Goal: Transaction & Acquisition: Purchase product/service

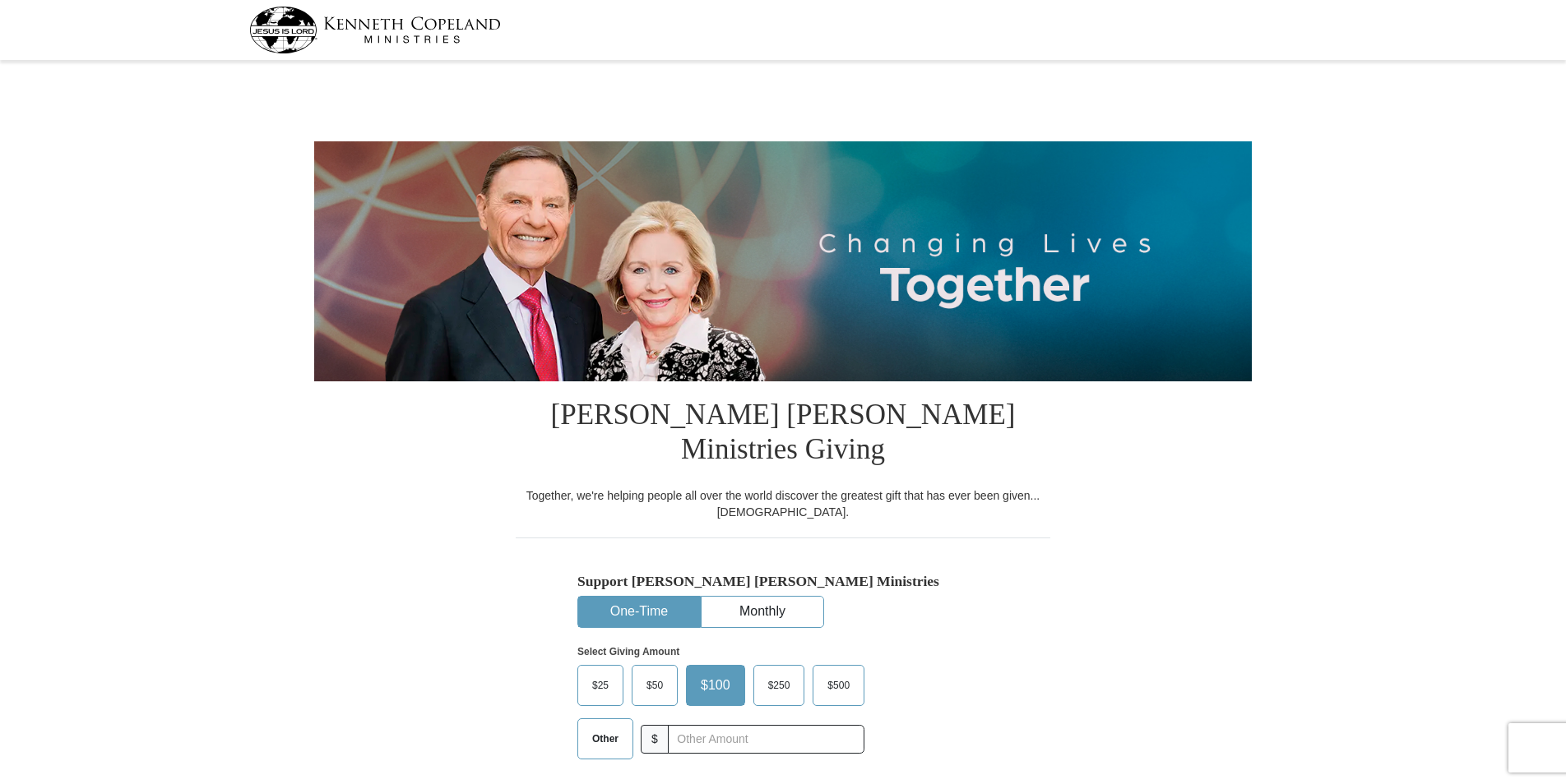
select select "FL"
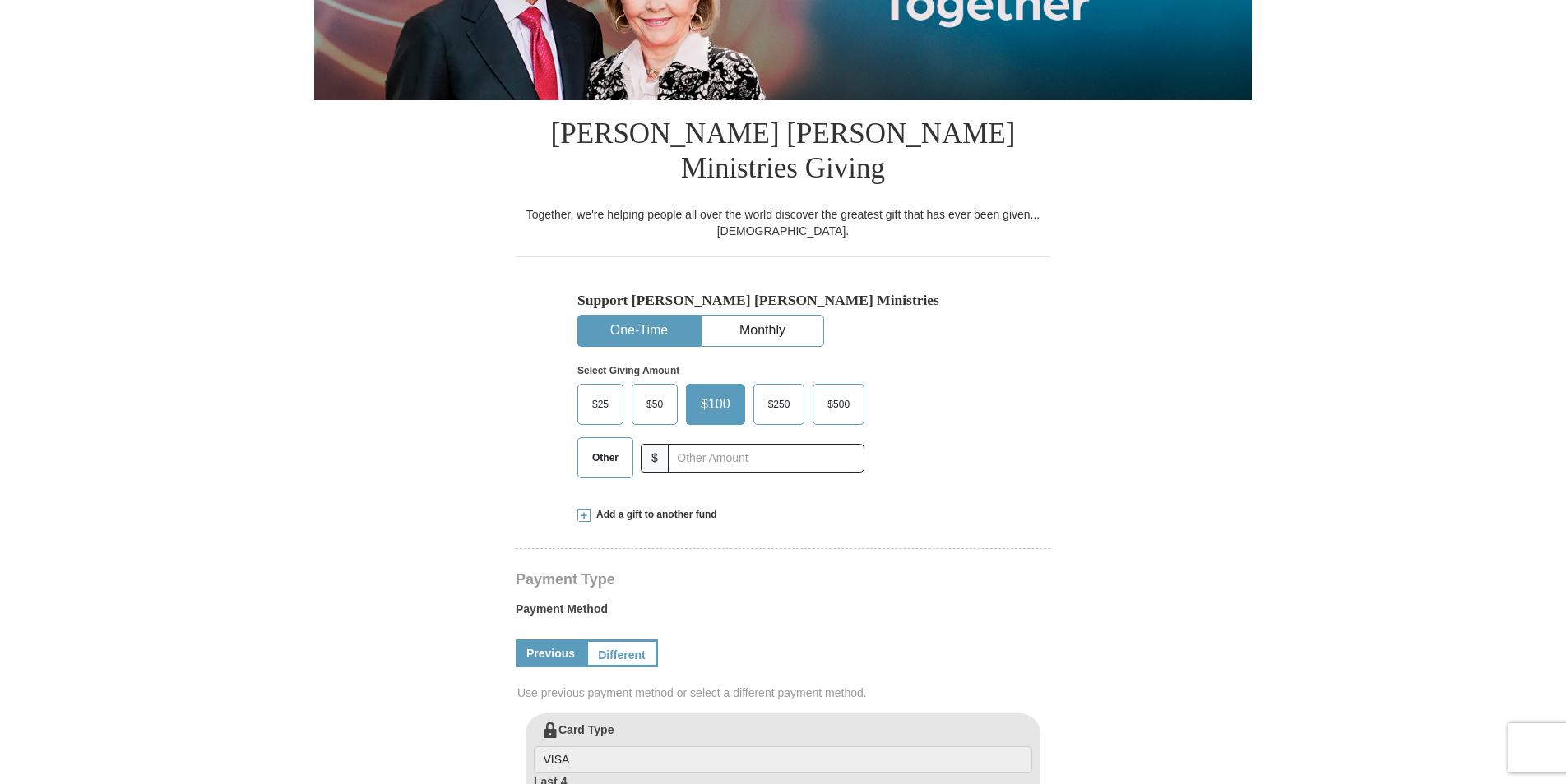
scroll to position [287, 0]
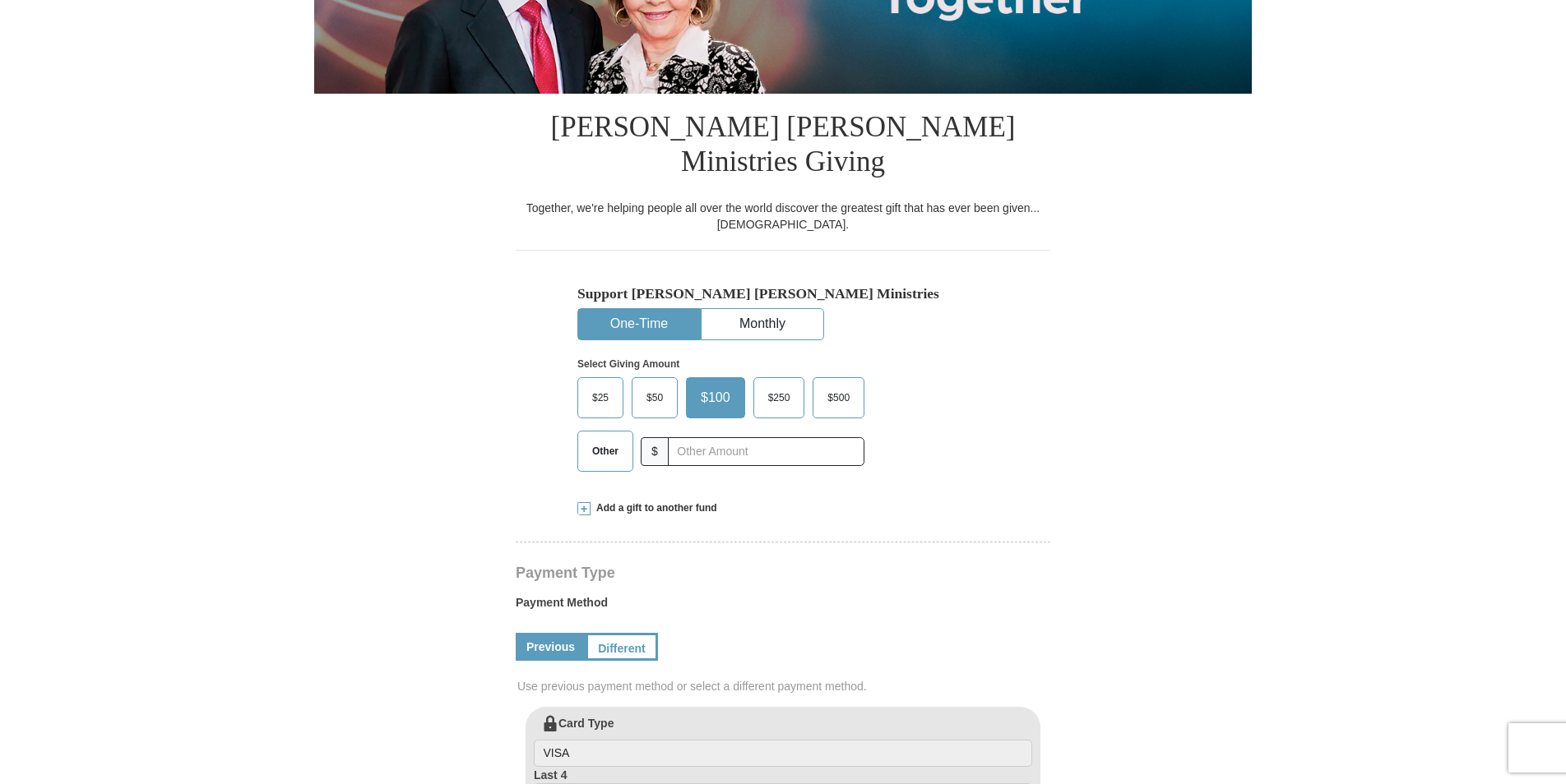
click at [648, 385] on span "$50" at bounding box center [655, 397] width 33 height 24
click at [0, 0] on input "$50" at bounding box center [0, 0] width 0 height 0
click at [725, 437] on input "text" at bounding box center [765, 452] width 182 height 29
click at [659, 385] on span "$50" at bounding box center [655, 397] width 33 height 24
click at [0, 0] on input "$50" at bounding box center [0, 0] width 0 height 0
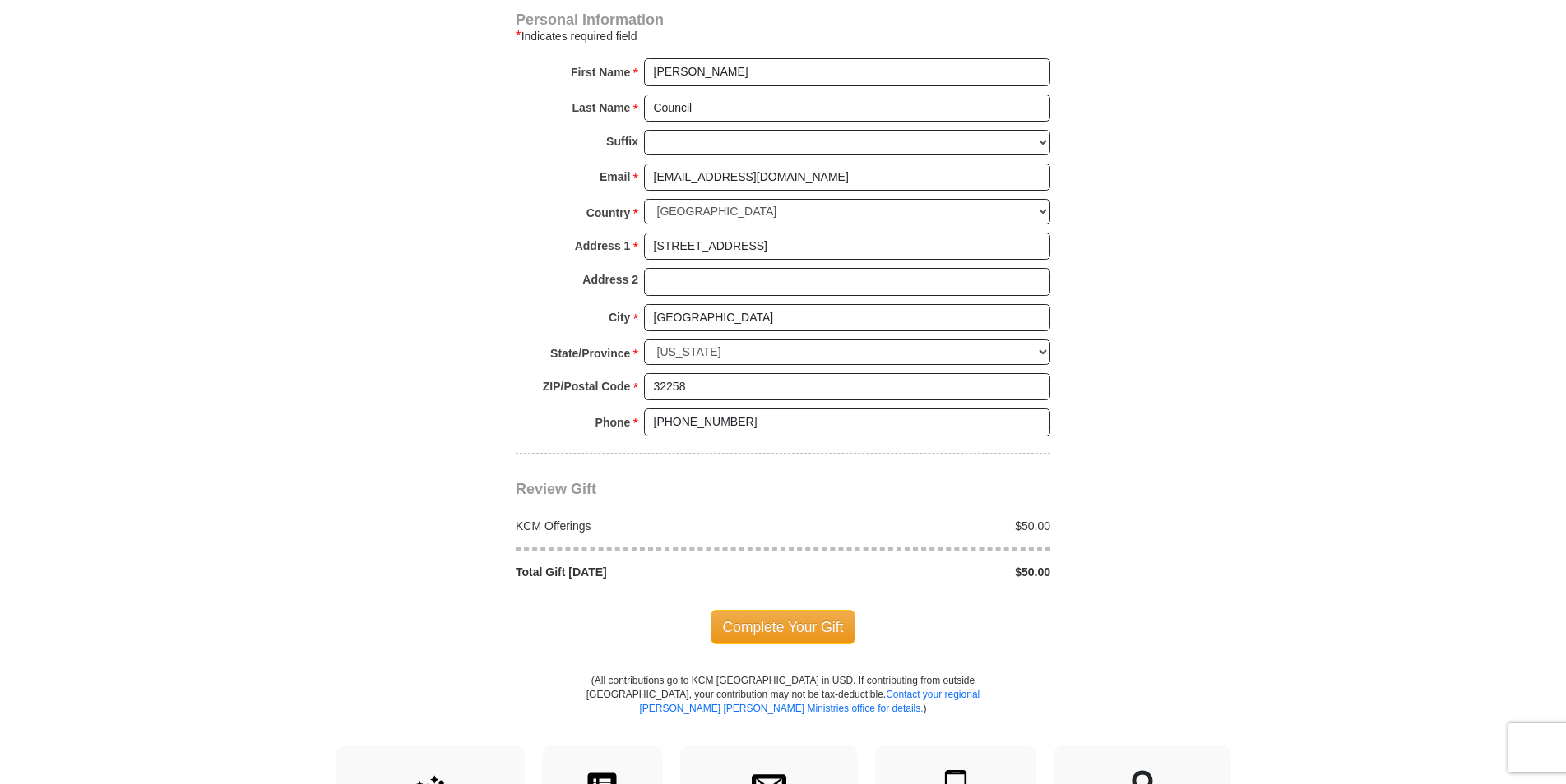
scroll to position [1155, 0]
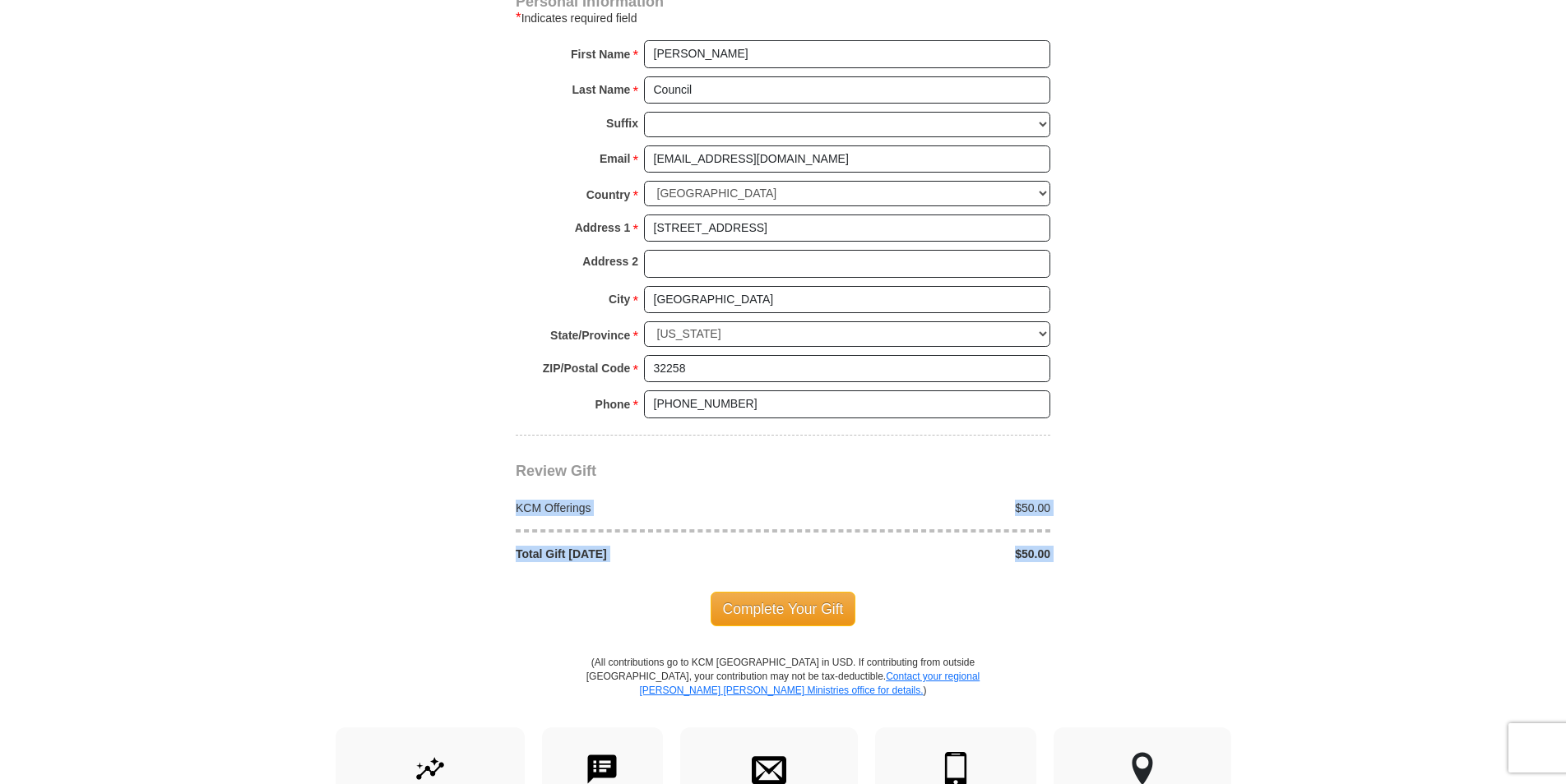
drag, startPoint x: 1565, startPoint y: 429, endPoint x: 1562, endPoint y: 583, distance: 154.0
click at [1562, 583] on body "[PERSON_NAME] [PERSON_NAME] Ministries Giving Together, we're helping people al…" at bounding box center [783, 320] width 1566 height 2949
click at [1372, 554] on body "[PERSON_NAME] [PERSON_NAME] Ministries Giving Together, we're helping people al…" at bounding box center [783, 320] width 1566 height 2949
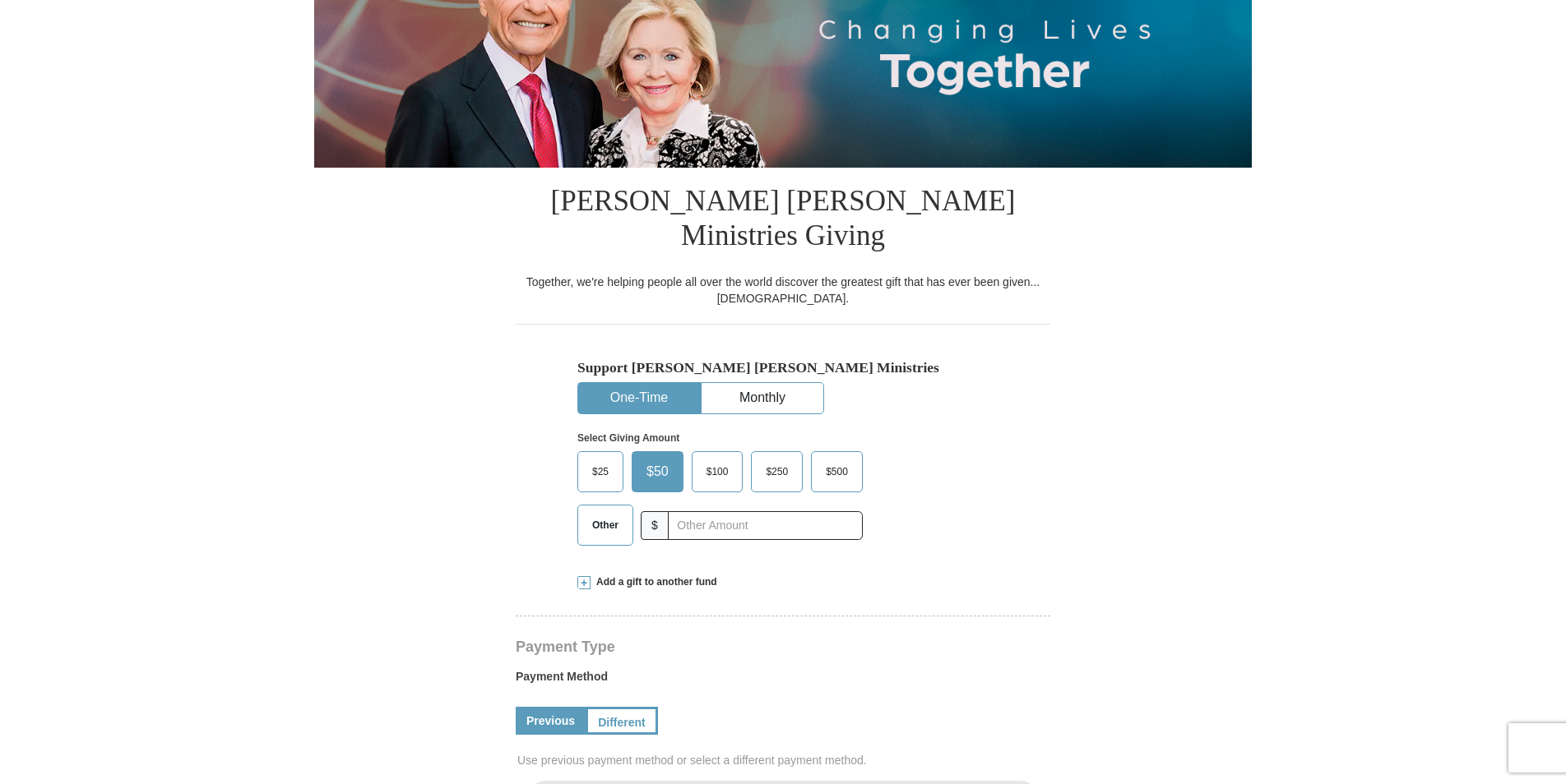
scroll to position [171, 0]
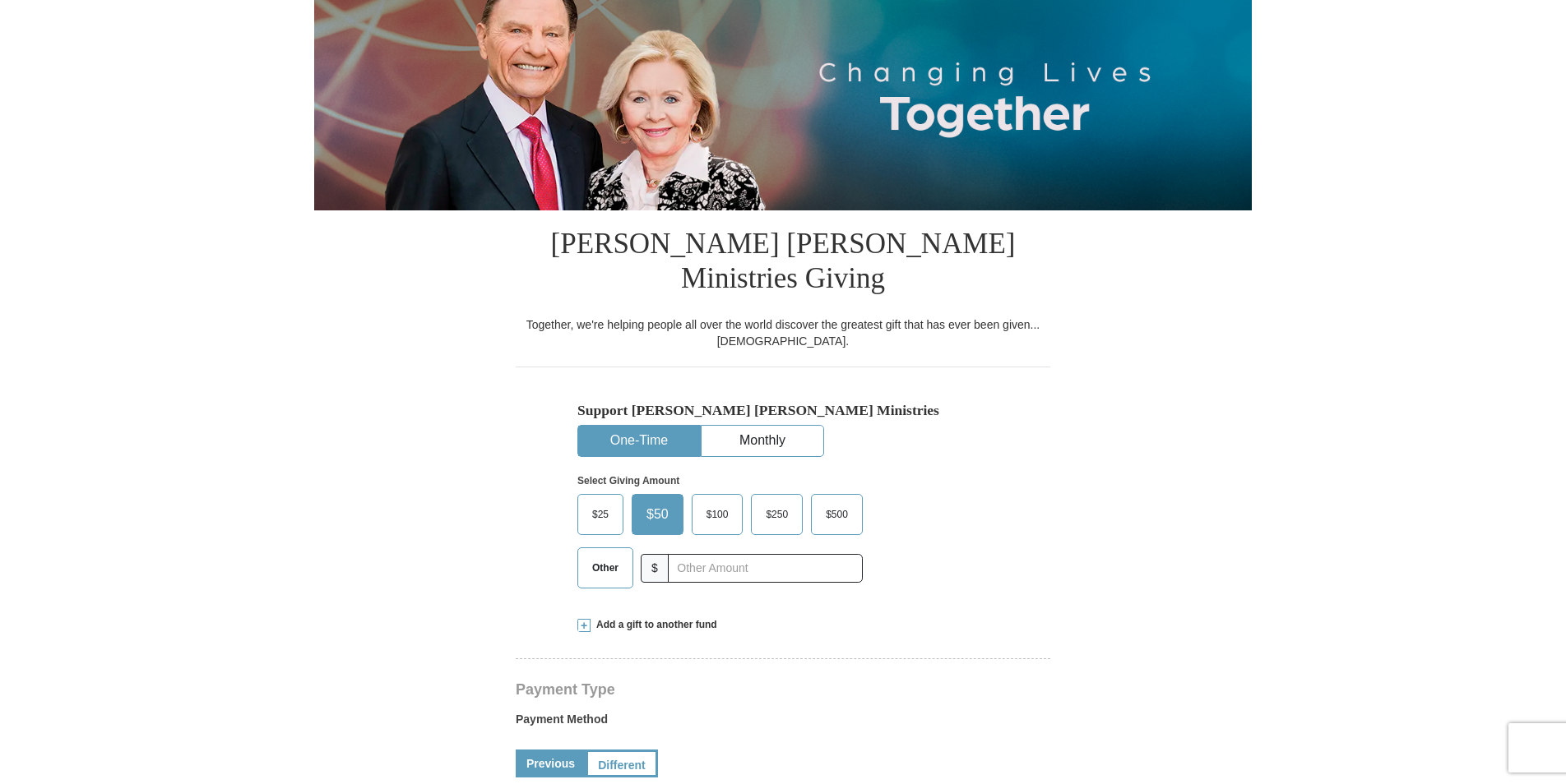
click at [644, 426] on button "One-Time" at bounding box center [640, 441] width 122 height 31
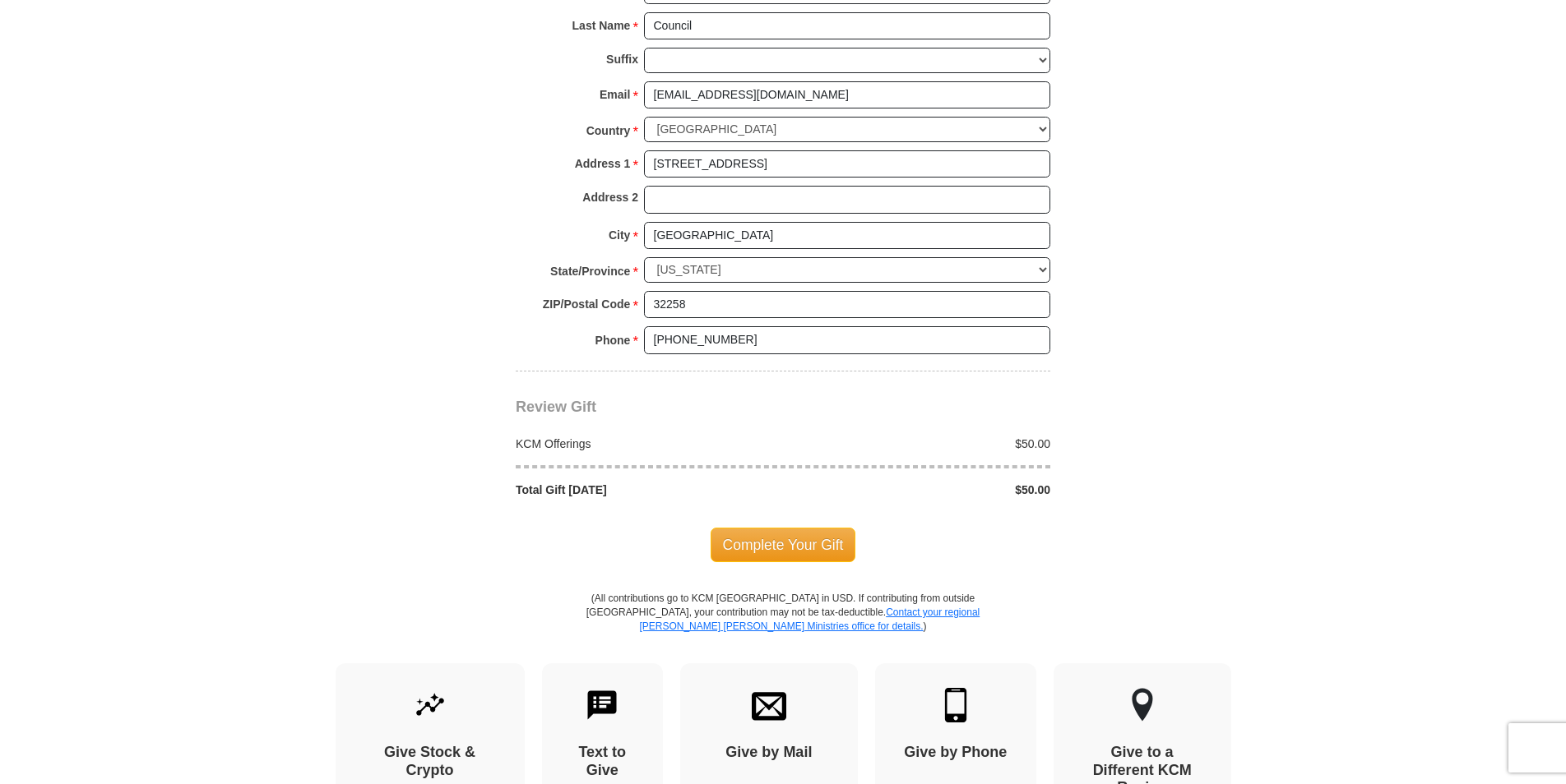
scroll to position [1271, 0]
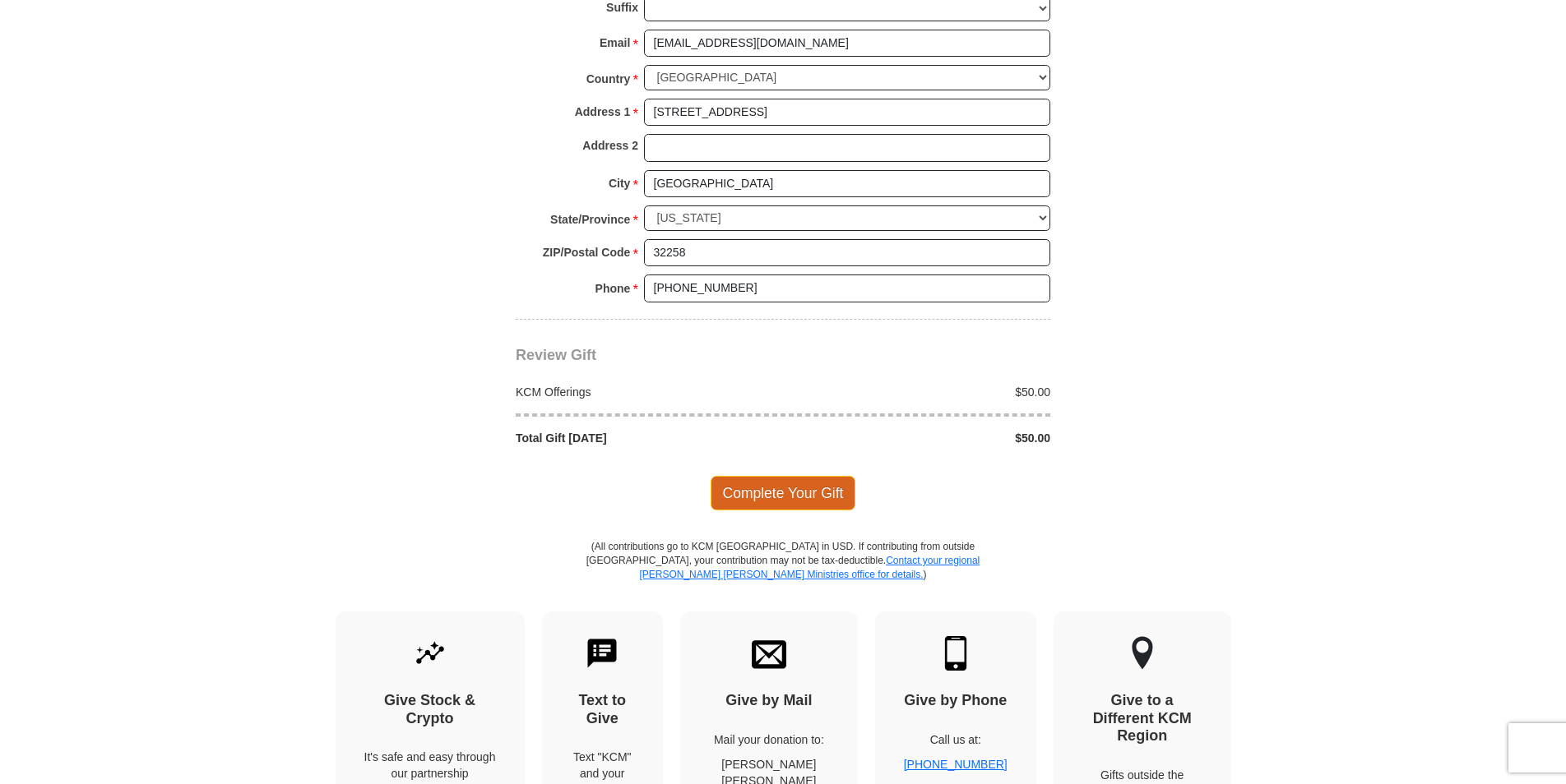
click at [794, 476] on span "Complete Your Gift" at bounding box center [783, 493] width 146 height 34
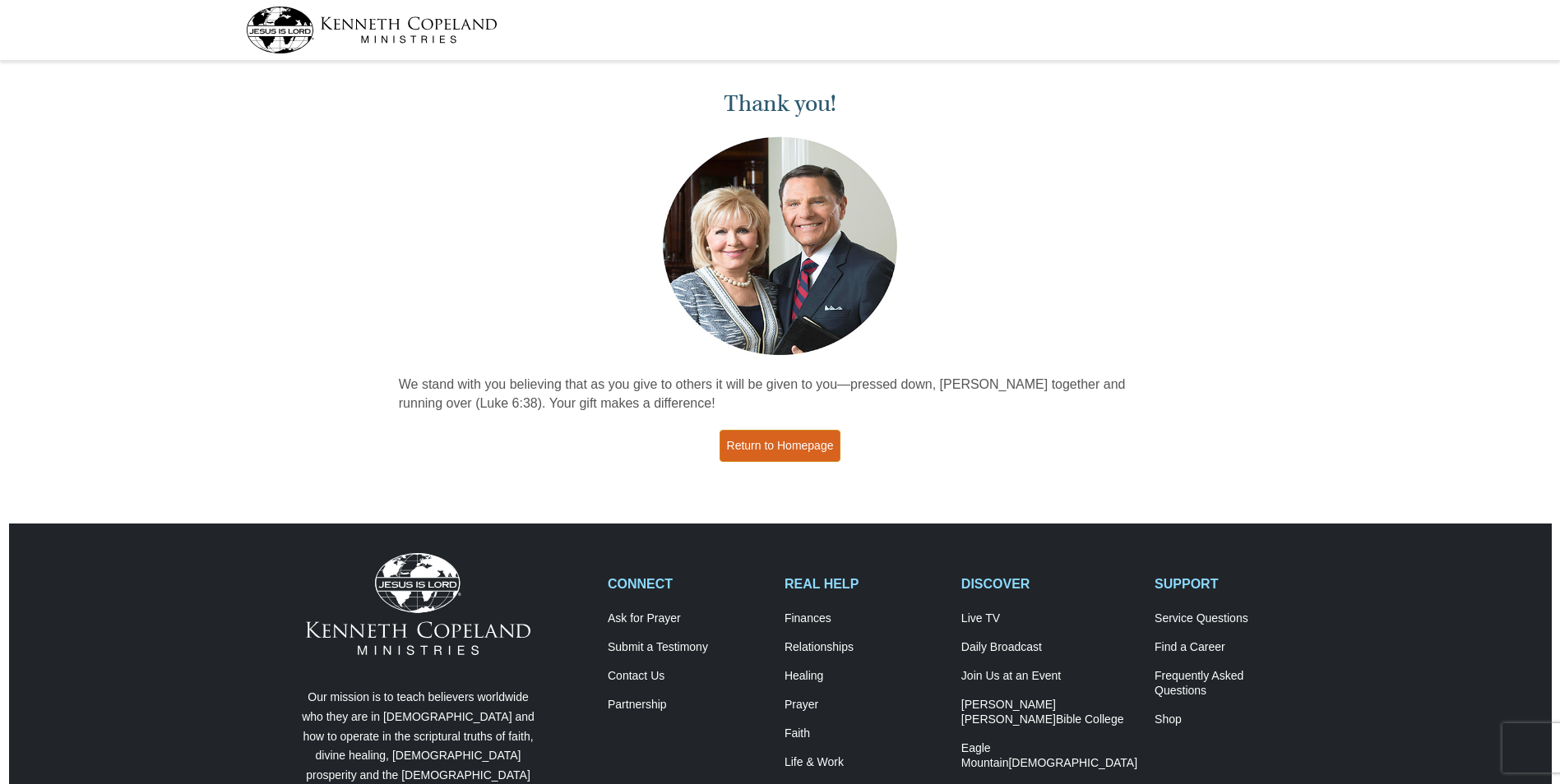
click at [766, 454] on link "Return to Homepage" at bounding box center [780, 446] width 122 height 32
